Goal: Information Seeking & Learning: Learn about a topic

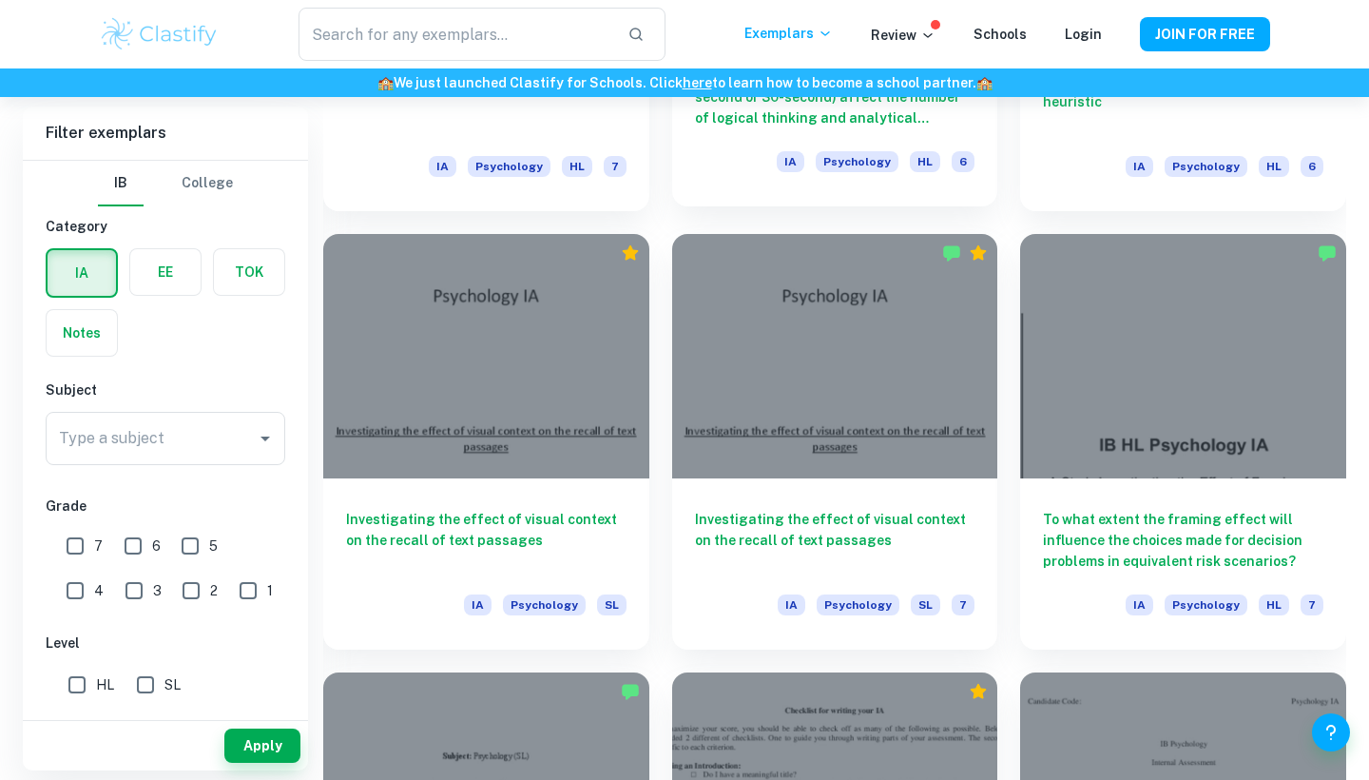
scroll to position [2161, 0]
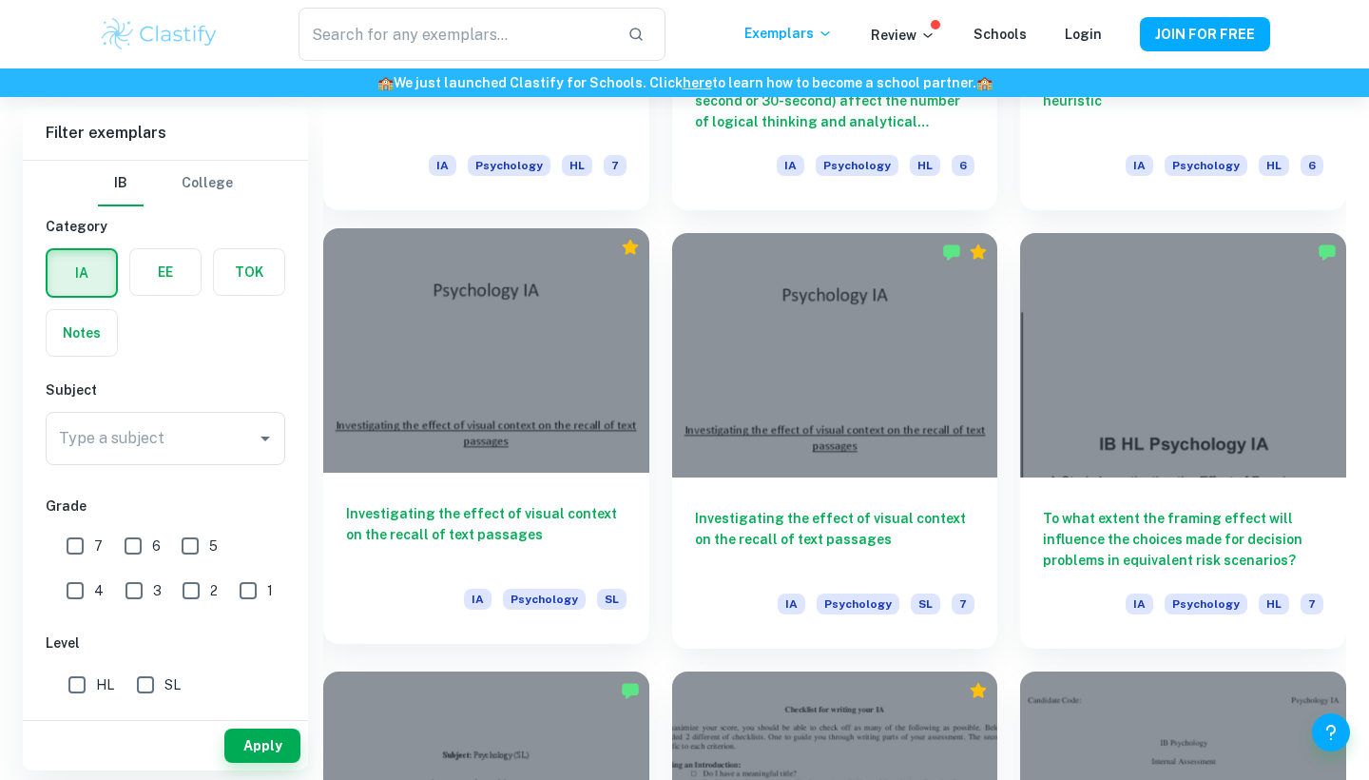
click at [437, 568] on div "Investigating the effect of visual context on the recall of text passages IA Ps…" at bounding box center [486, 558] width 326 height 171
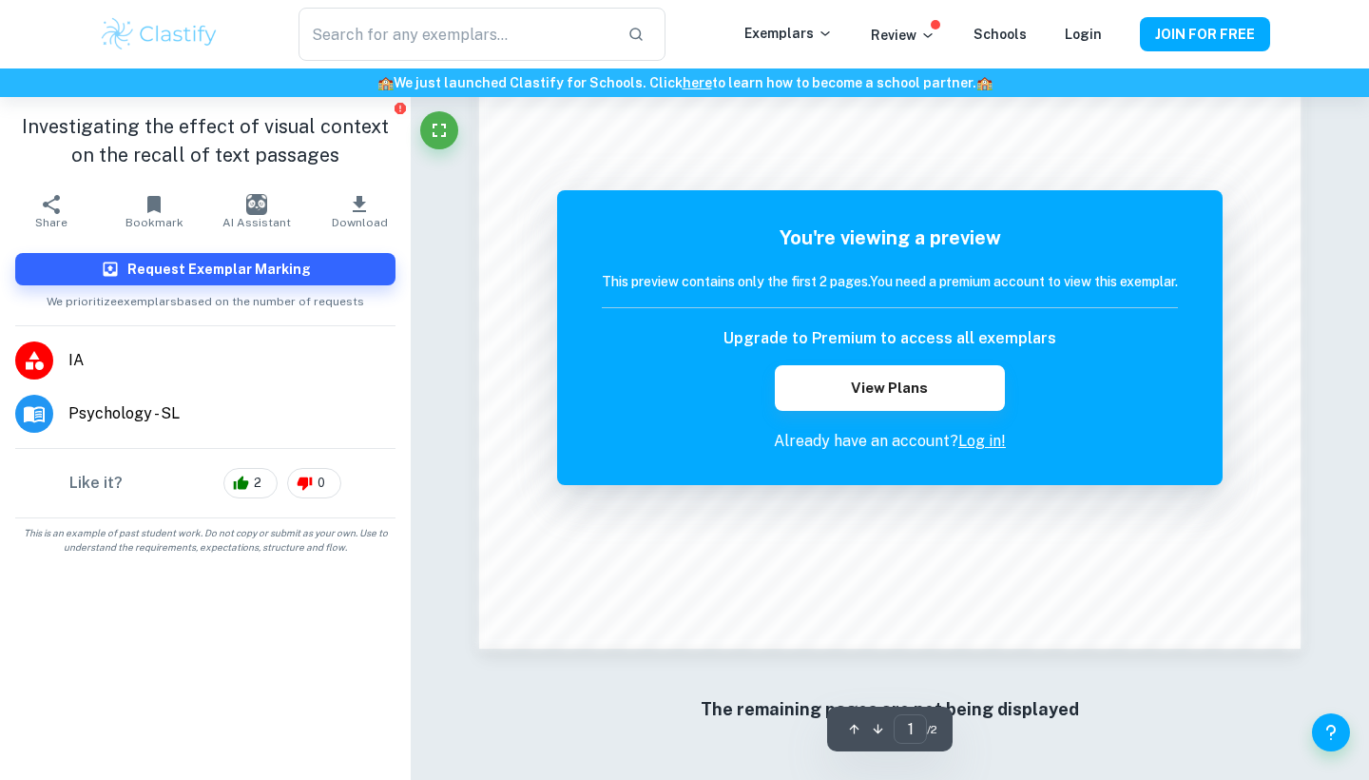
scroll to position [1799, 0]
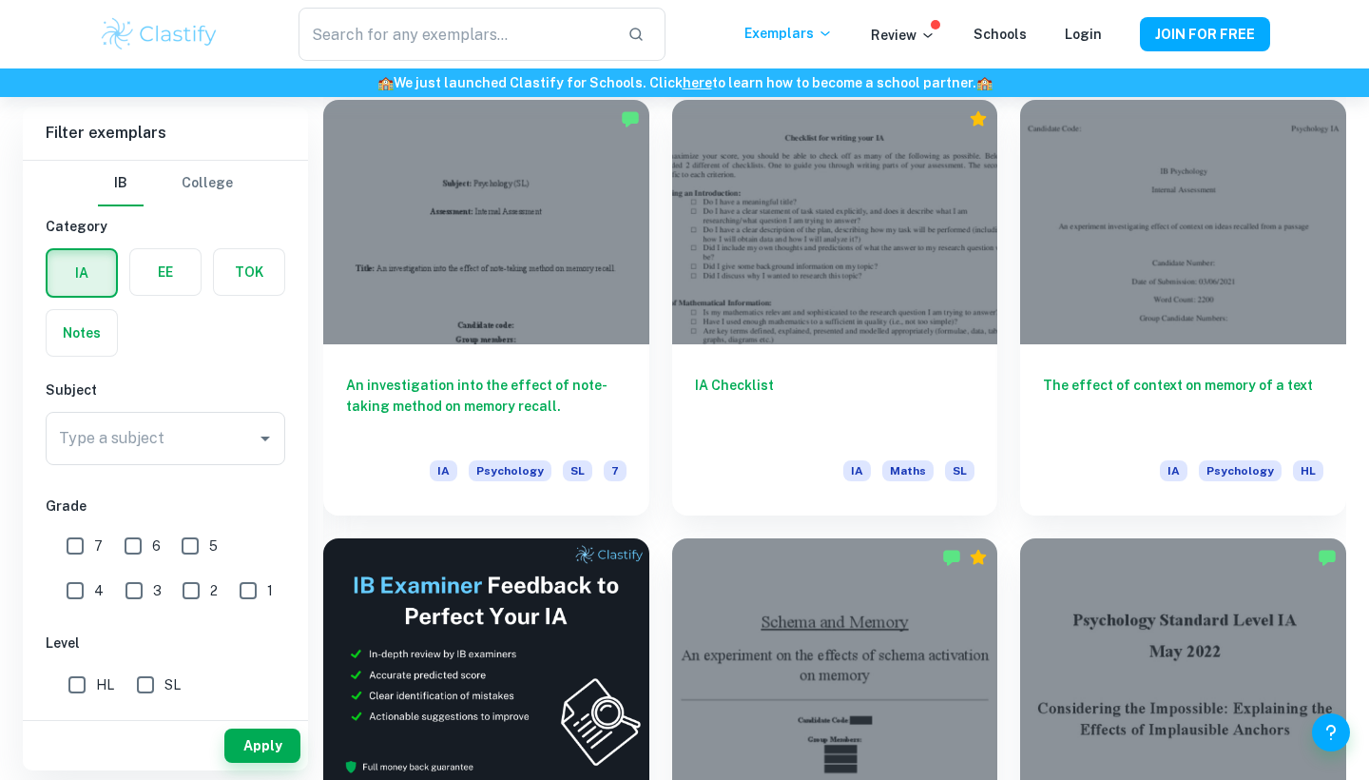
scroll to position [3024, 0]
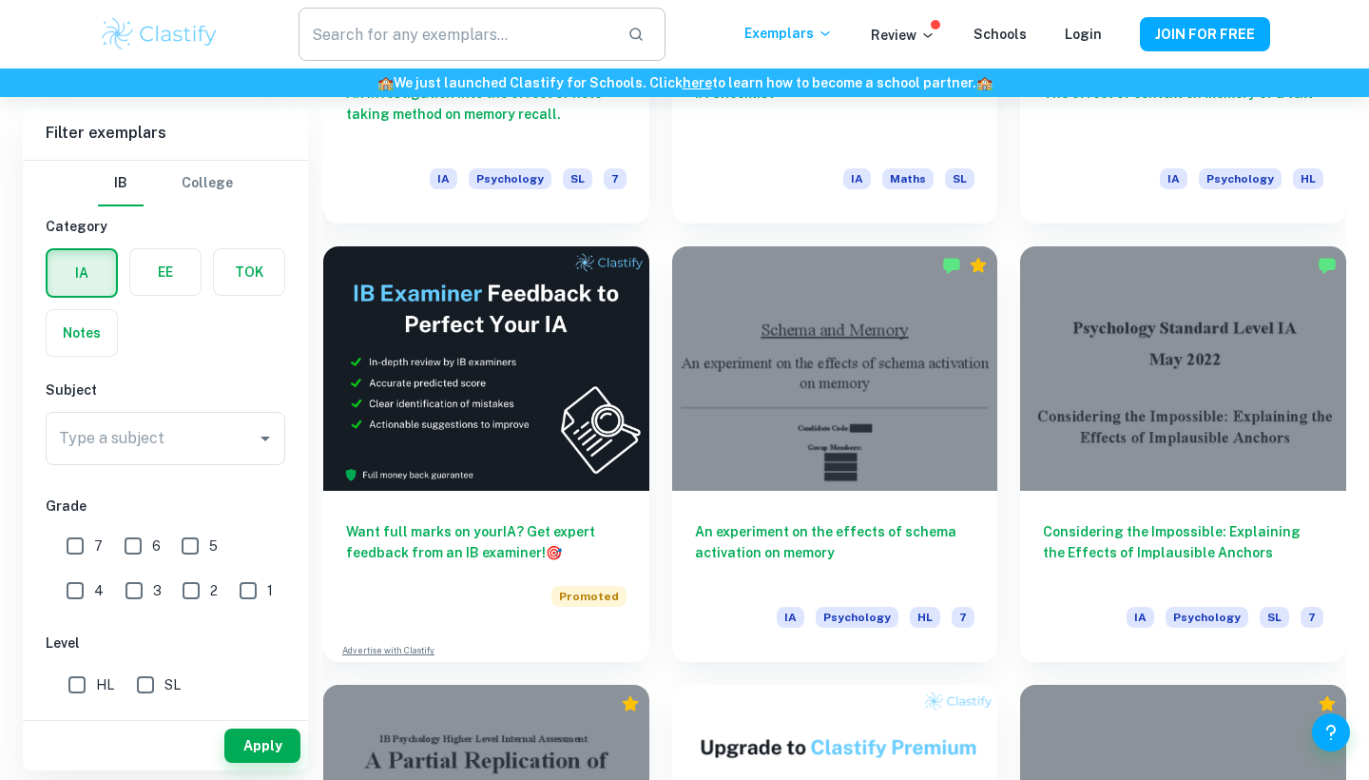
click at [412, 29] on input "text" at bounding box center [456, 34] width 314 height 53
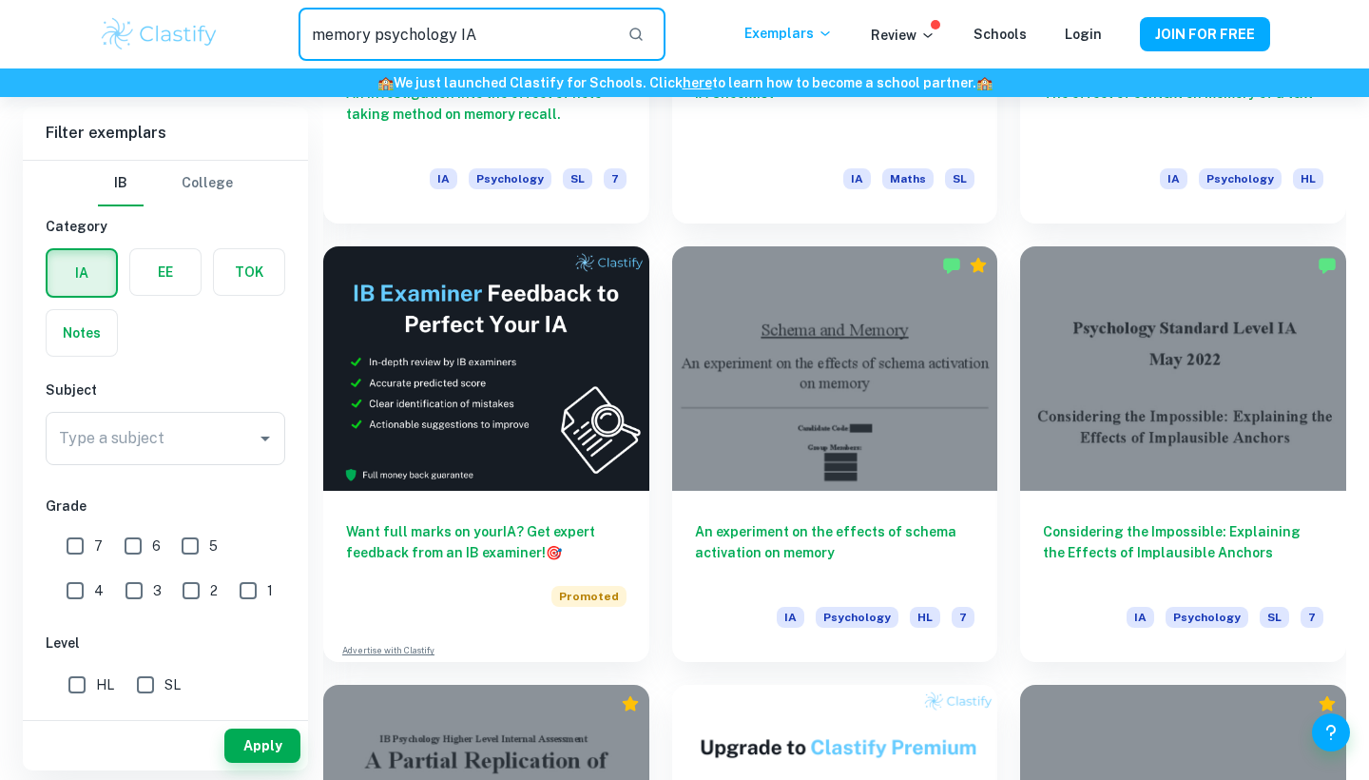
type input "memory psychology IA"
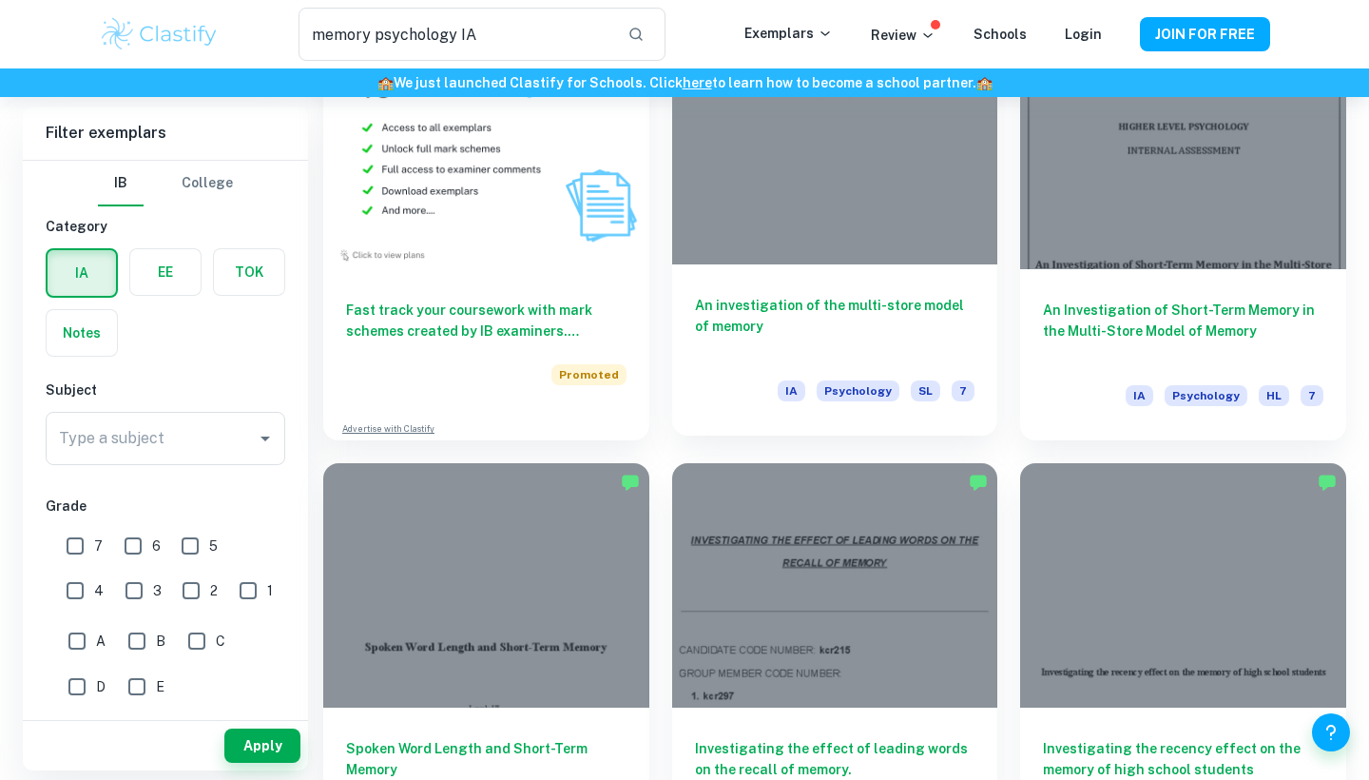
scroll to position [1061, 0]
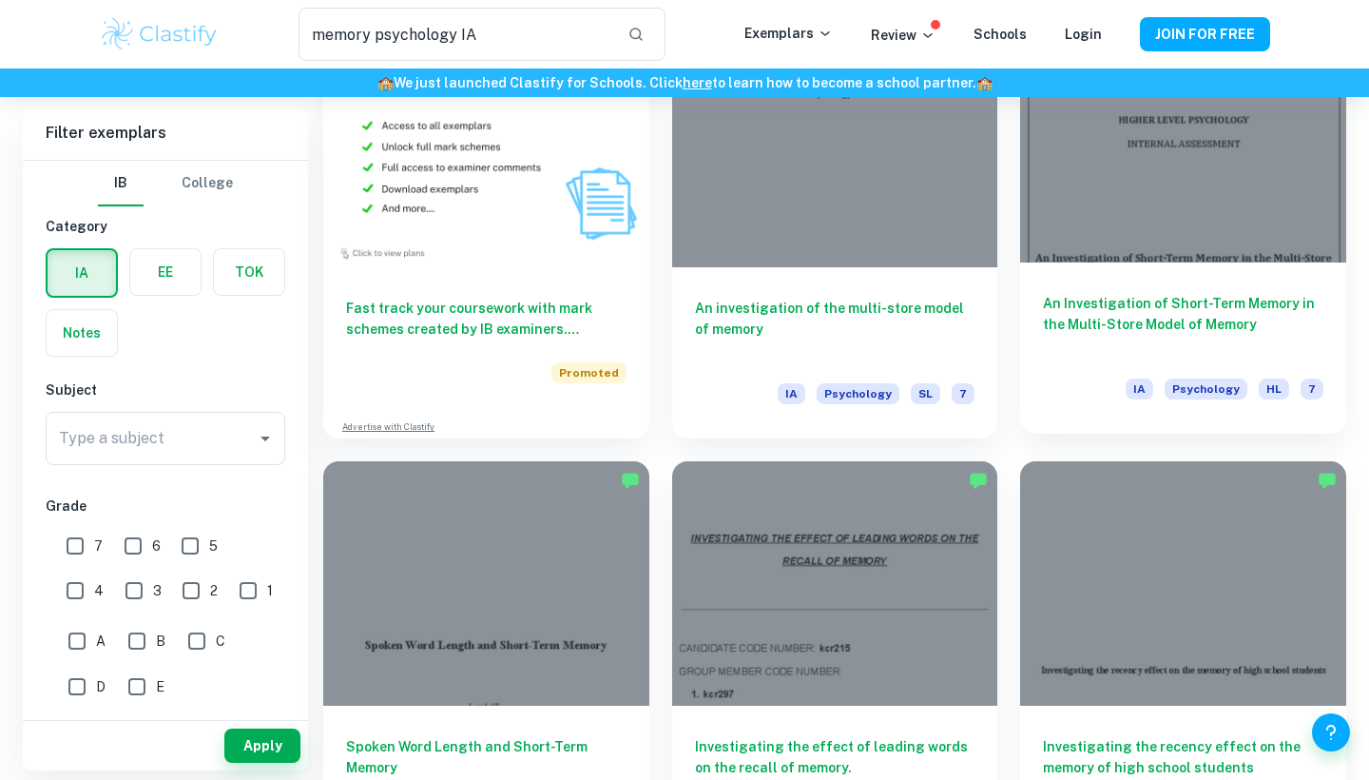
click at [1148, 316] on h6 "An Investigation of Short-Term Memory in the Multi-Store Model of Memory" at bounding box center [1183, 324] width 280 height 63
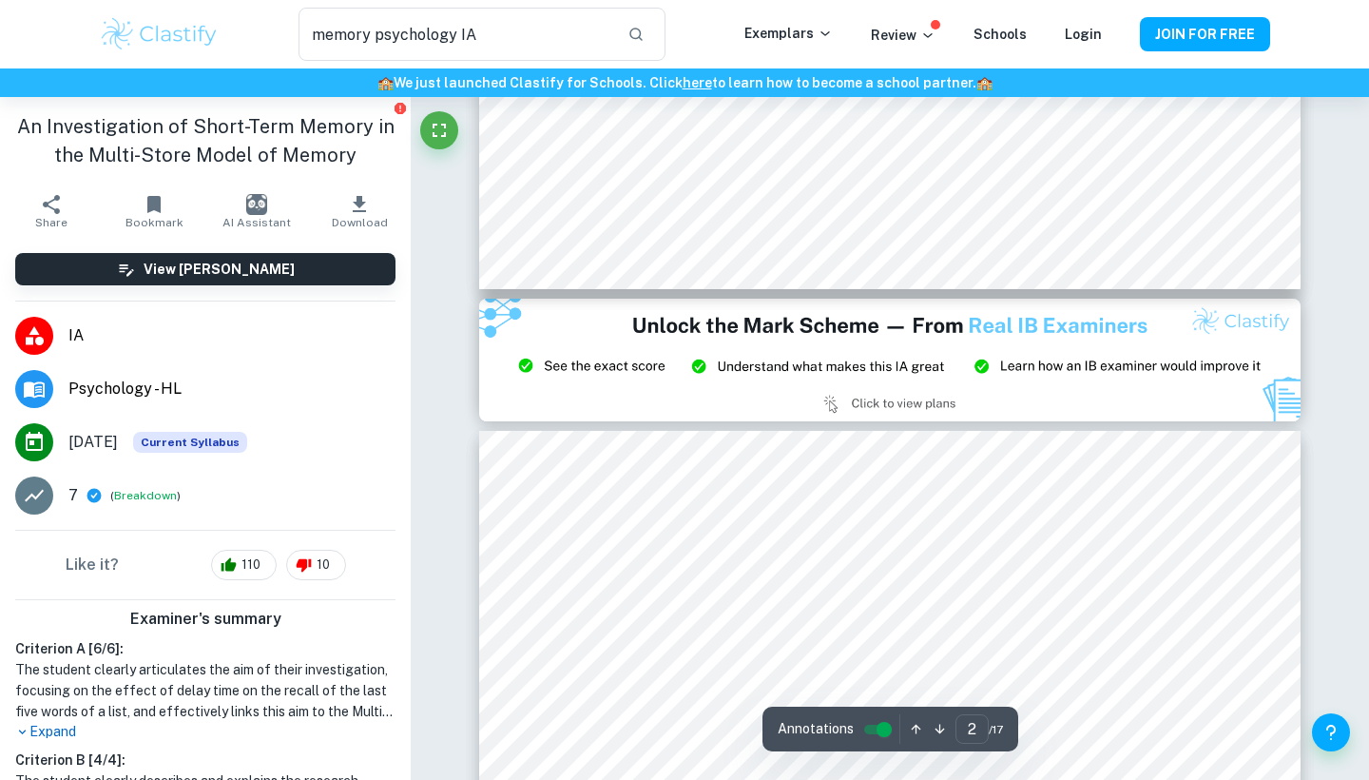
type input "3"
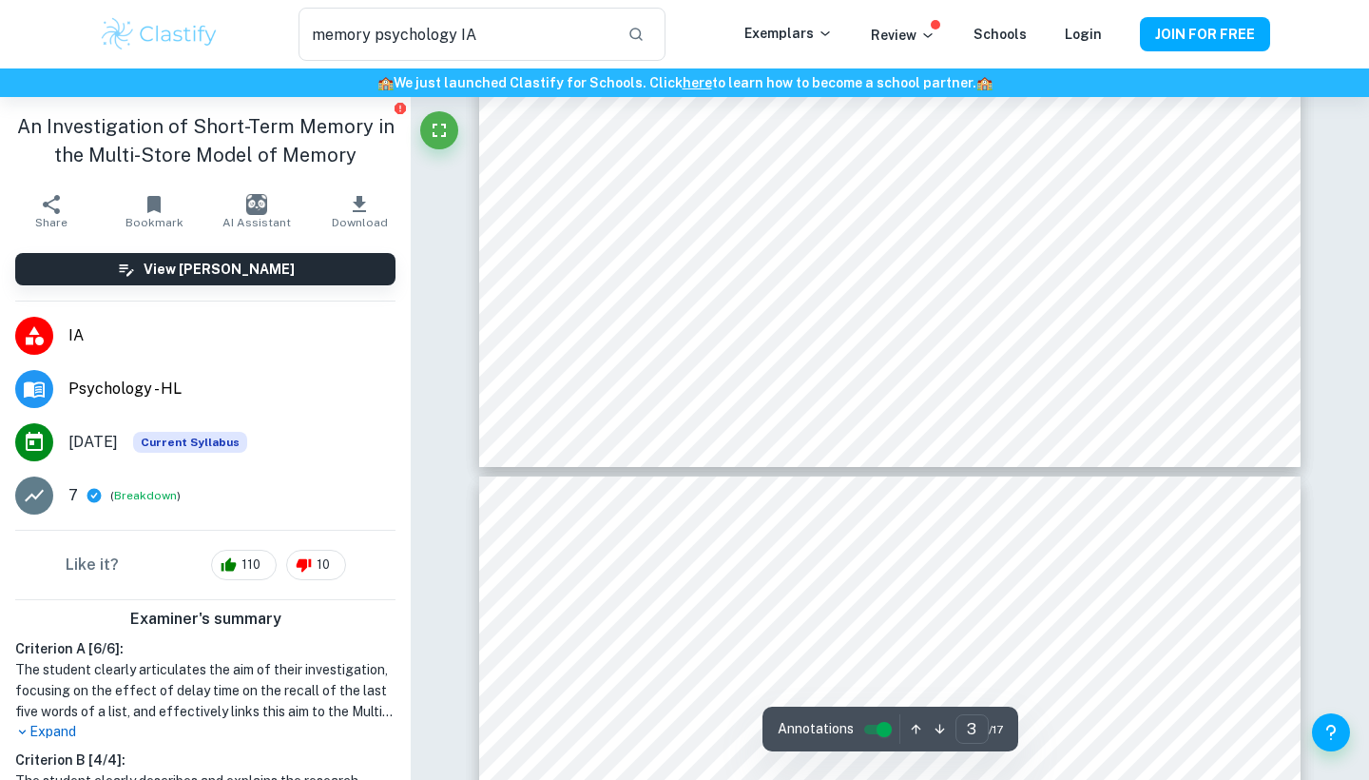
scroll to position [3121, 0]
